Goal: Transaction & Acquisition: Book appointment/travel/reservation

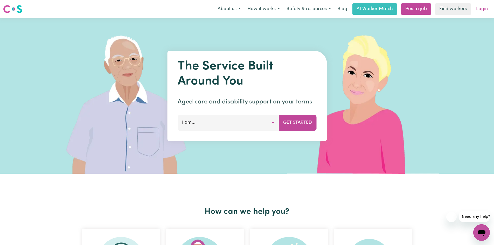
click at [485, 8] on link "Login" at bounding box center [482, 8] width 18 height 11
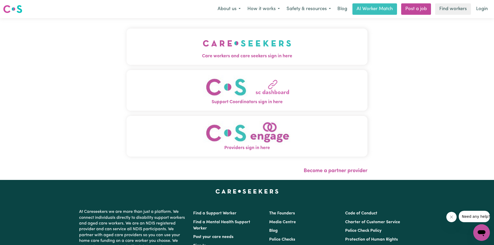
click at [222, 54] on span "Care workers and care seekers sign in here" at bounding box center [246, 56] width 241 height 7
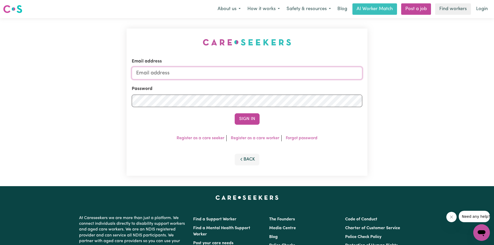
click at [251, 73] on input "Email address" at bounding box center [247, 73] width 230 height 12
type input "[EMAIL_ADDRESS][DOMAIN_NAME]"
click at [257, 116] on button "Sign In" at bounding box center [246, 118] width 25 height 11
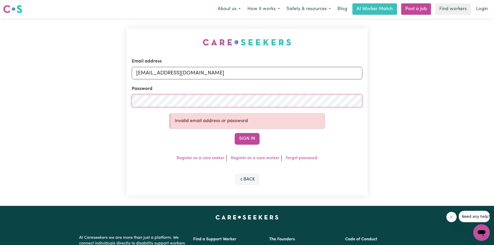
click at [98, 102] on div "Email address [PERSON_NAME][EMAIL_ADDRESS][DOMAIN_NAME] Password Invalid email …" at bounding box center [247, 112] width 494 height 188
click at [253, 136] on button "Sign In" at bounding box center [246, 138] width 25 height 11
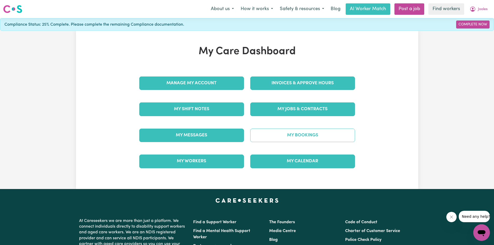
click at [275, 131] on link "My Bookings" at bounding box center [302, 135] width 105 height 13
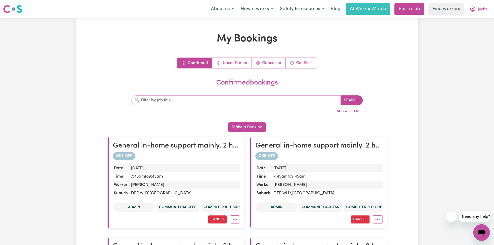
click at [159, 102] on input "text" at bounding box center [235, 100] width 209 height 10
click at [249, 124] on button "Make a Booking" at bounding box center [247, 127] width 38 height 10
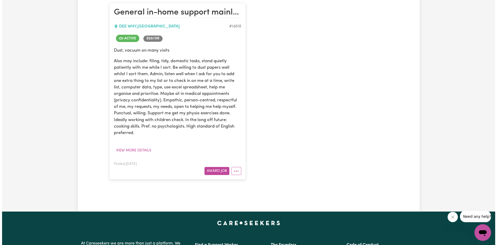
scroll to position [104, 0]
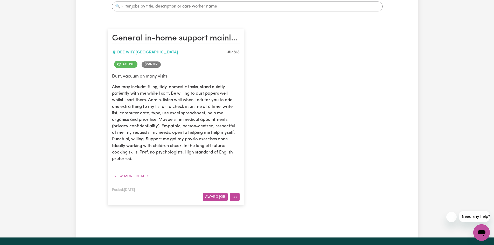
click at [236, 197] on button "More options" at bounding box center [235, 197] width 10 height 8
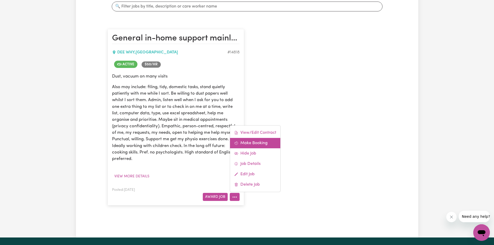
click at [248, 144] on link "Make Booking" at bounding box center [255, 143] width 50 height 10
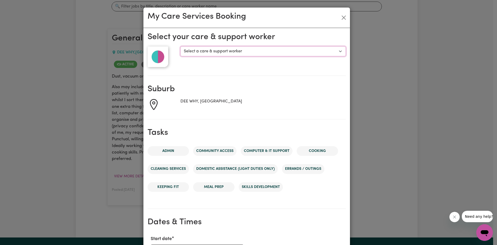
click at [228, 52] on select "Select a care & support worker [PERSON_NAME] [PERSON_NAME]" at bounding box center [263, 51] width 165 height 10
select select "10120"
click at [181, 46] on select "Select a care & support worker [PERSON_NAME] [PERSON_NAME]" at bounding box center [263, 51] width 165 height 10
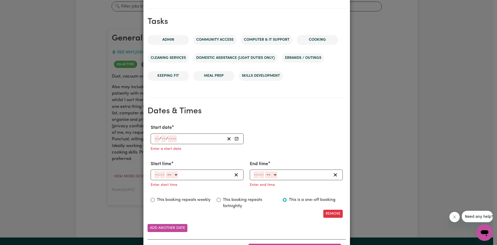
scroll to position [276, 0]
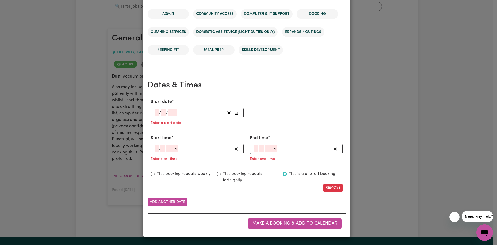
click at [155, 112] on input "number" at bounding box center [157, 112] width 5 height 7
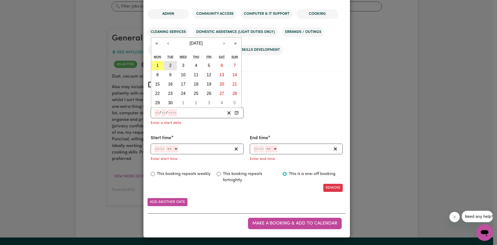
click at [169, 66] on abbr "2" at bounding box center [170, 65] width 2 height 4
type input "[DATE]"
type input "2"
type input "9"
type input "2025"
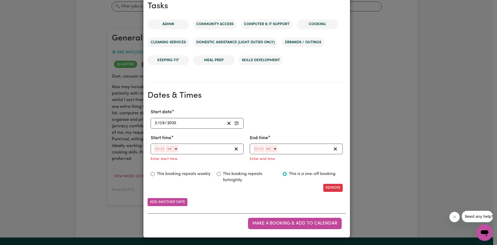
scroll to position [266, 0]
click at [155, 148] on input "number" at bounding box center [157, 148] width 5 height 7
type input "9"
type input "30"
click at [167, 149] on select "-- AM PM" at bounding box center [171, 148] width 12 height 7
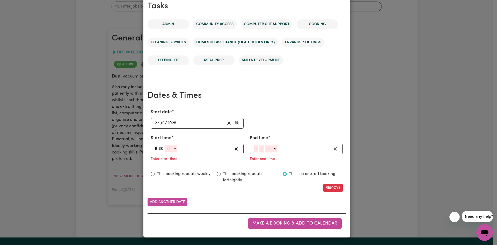
select select "am"
click at [165, 145] on select "-- AM PM" at bounding box center [171, 148] width 12 height 7
type input "09:30"
click at [254, 150] on input "number" at bounding box center [256, 148] width 5 height 7
type input "11"
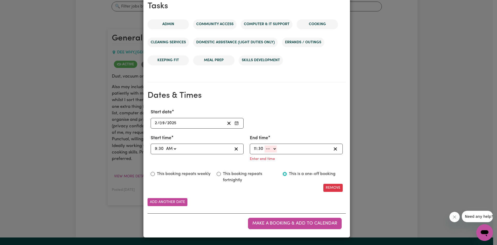
type input "30"
click at [267, 148] on select "-- AM PM" at bounding box center [271, 148] width 12 height 7
select select "am"
click at [265, 152] on select "-- AM PM" at bounding box center [271, 148] width 12 height 7
type input "11:30"
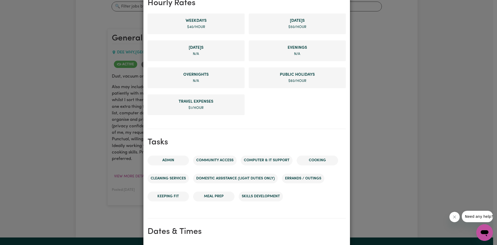
scroll to position [255, 0]
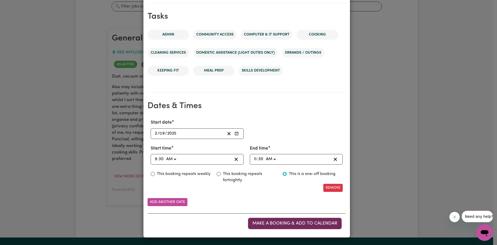
click at [279, 224] on span "Make a booking & add to calendar" at bounding box center [295, 223] width 85 height 4
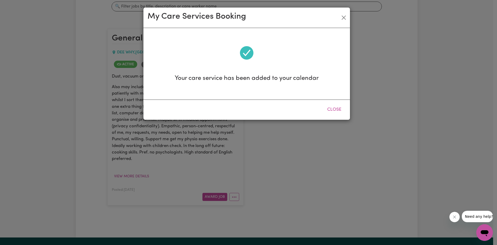
scroll to position [0, 0]
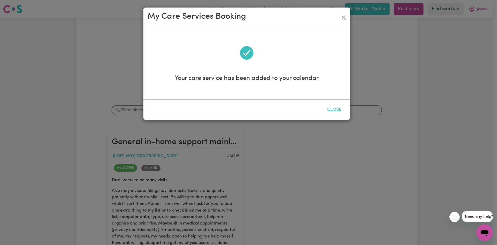
click at [333, 108] on button "Close" at bounding box center [334, 109] width 23 height 11
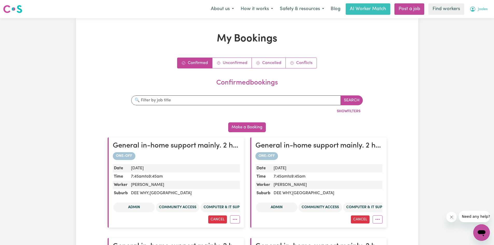
click at [484, 8] on span "Jooles" at bounding box center [483, 9] width 10 height 6
click at [471, 20] on link "My Dashboard" at bounding box center [469, 20] width 41 height 10
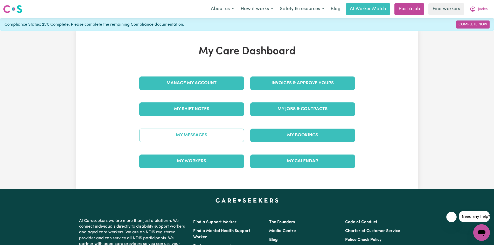
click at [192, 136] on link "My Messages" at bounding box center [191, 135] width 105 height 13
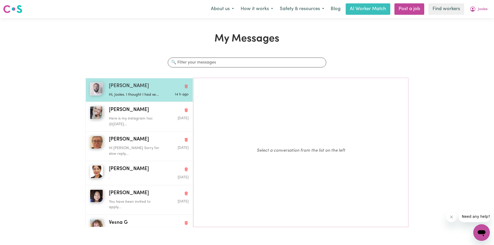
click at [130, 92] on p "Hi, Jooles. I thought I had se..." at bounding box center [135, 95] width 53 height 6
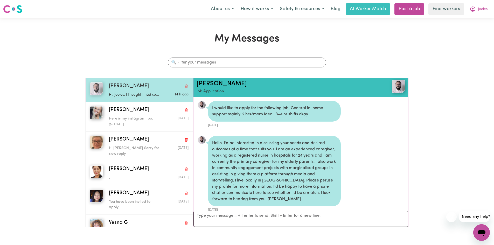
scroll to position [476, 0]
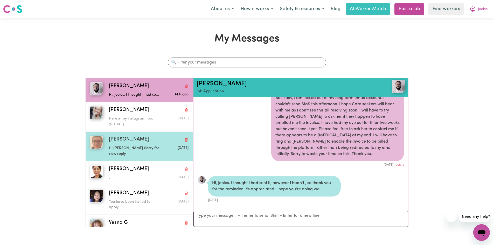
click at [113, 139] on span "[PERSON_NAME]" at bounding box center [129, 140] width 40 height 8
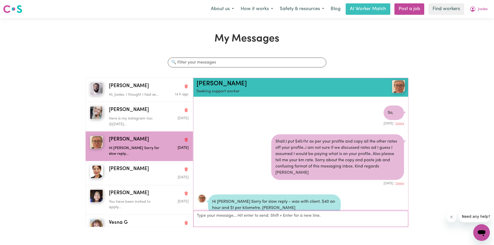
click at [229, 219] on textarea "Your reply" at bounding box center [300, 219] width 215 height 16
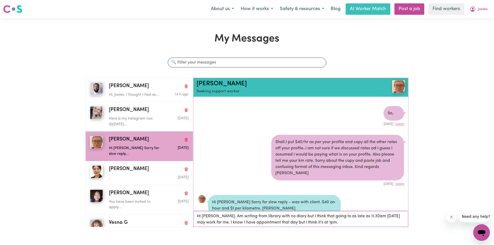
click at [249, 222] on textarea "Hi [PERSON_NAME]. Am writing from library with no diary but I think that going …" at bounding box center [300, 219] width 215 height 16
click at [337, 223] on textarea "Hi [PERSON_NAME]. Am writing from library with no diary but I think that going …" at bounding box center [300, 219] width 215 height 16
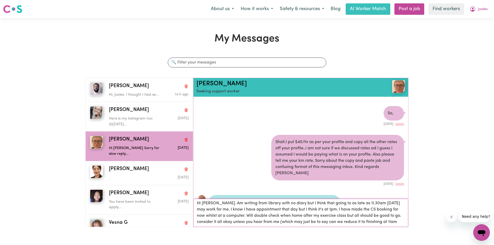
scroll to position [1, 0]
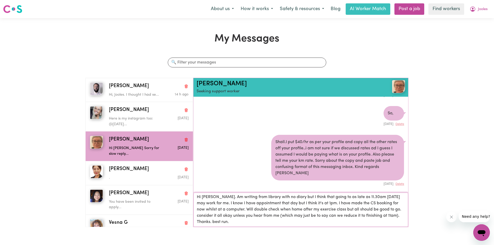
type textarea "Hi [PERSON_NAME]. Am writing from library with no diary but I think that going …"
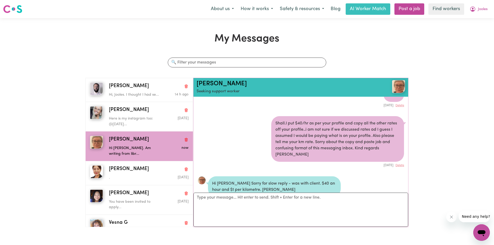
scroll to position [495, 0]
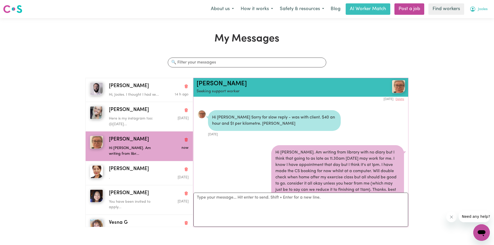
click at [480, 9] on span "Jooles" at bounding box center [483, 9] width 10 height 6
click at [460, 30] on link "Logout" at bounding box center [469, 30] width 41 height 10
